Goal: Check status: Check status

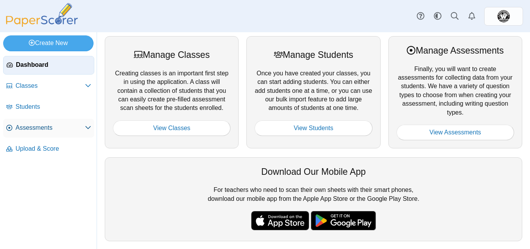
click at [24, 132] on span "Assessments" at bounding box center [50, 127] width 69 height 9
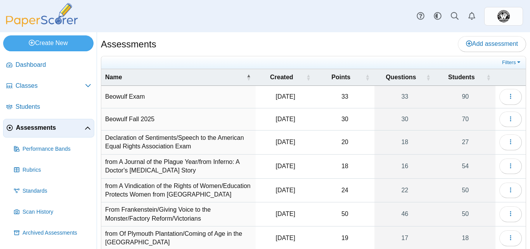
click at [129, 120] on td "Beowulf Fall 2025" at bounding box center [178, 119] width 154 height 22
click at [509, 117] on button "button" at bounding box center [511, 119] width 23 height 16
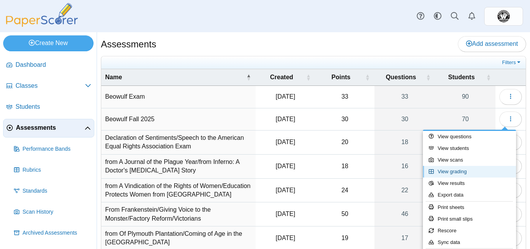
click at [444, 172] on link "View grading" at bounding box center [469, 172] width 93 height 12
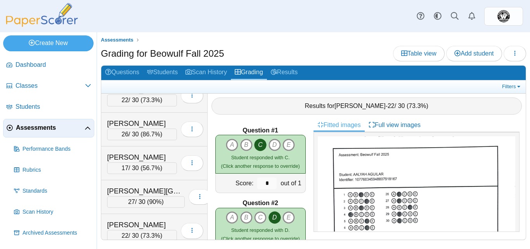
scroll to position [2194, 0]
